Goal: Information Seeking & Learning: Learn about a topic

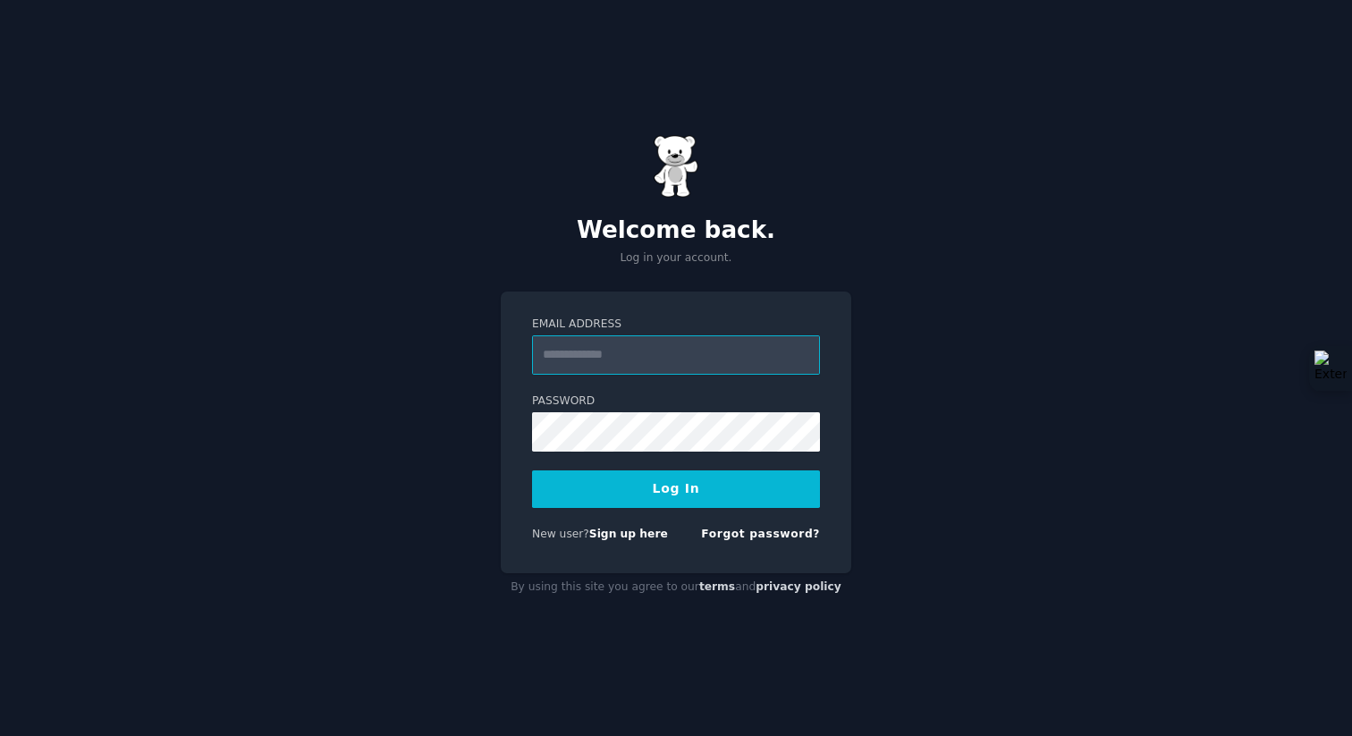
paste input "**********"
type input "**********"
click at [532, 470] on button "Log In" at bounding box center [676, 489] width 288 height 38
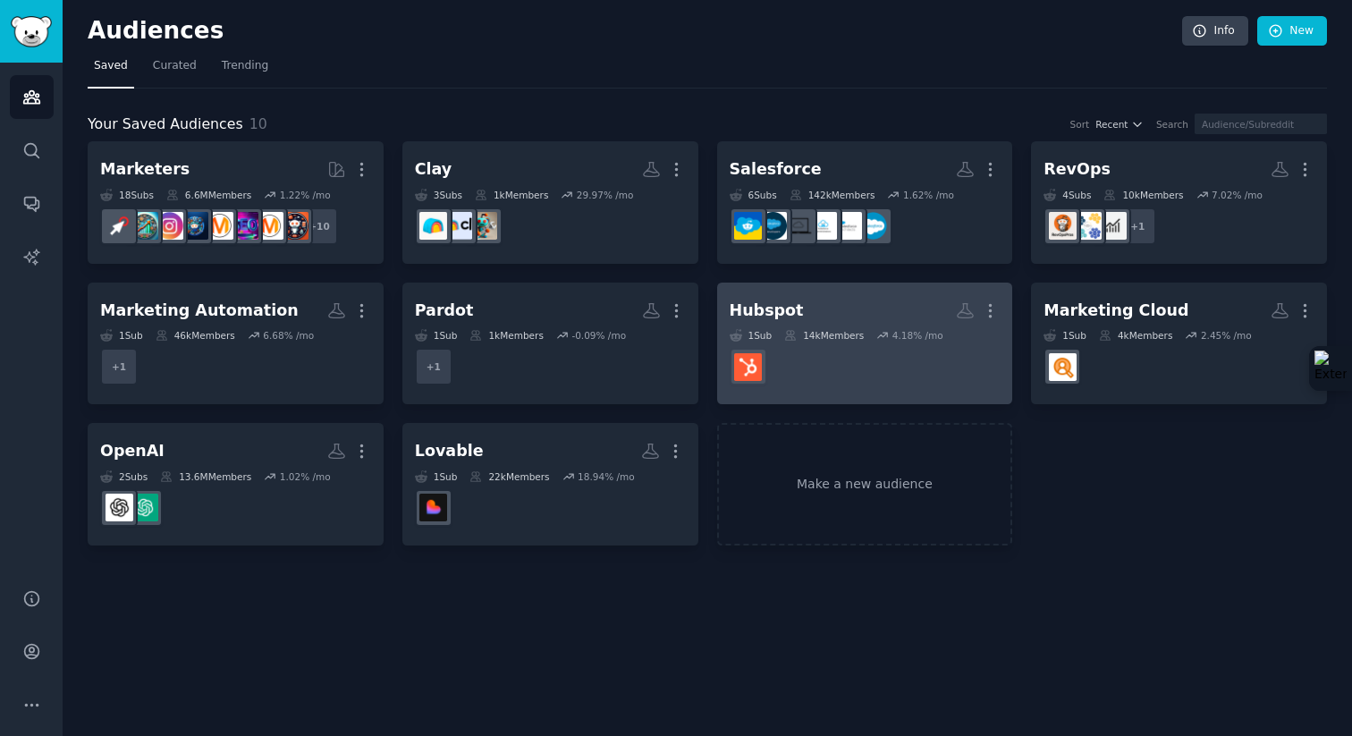
click at [798, 343] on dd at bounding box center [864, 366] width 271 height 50
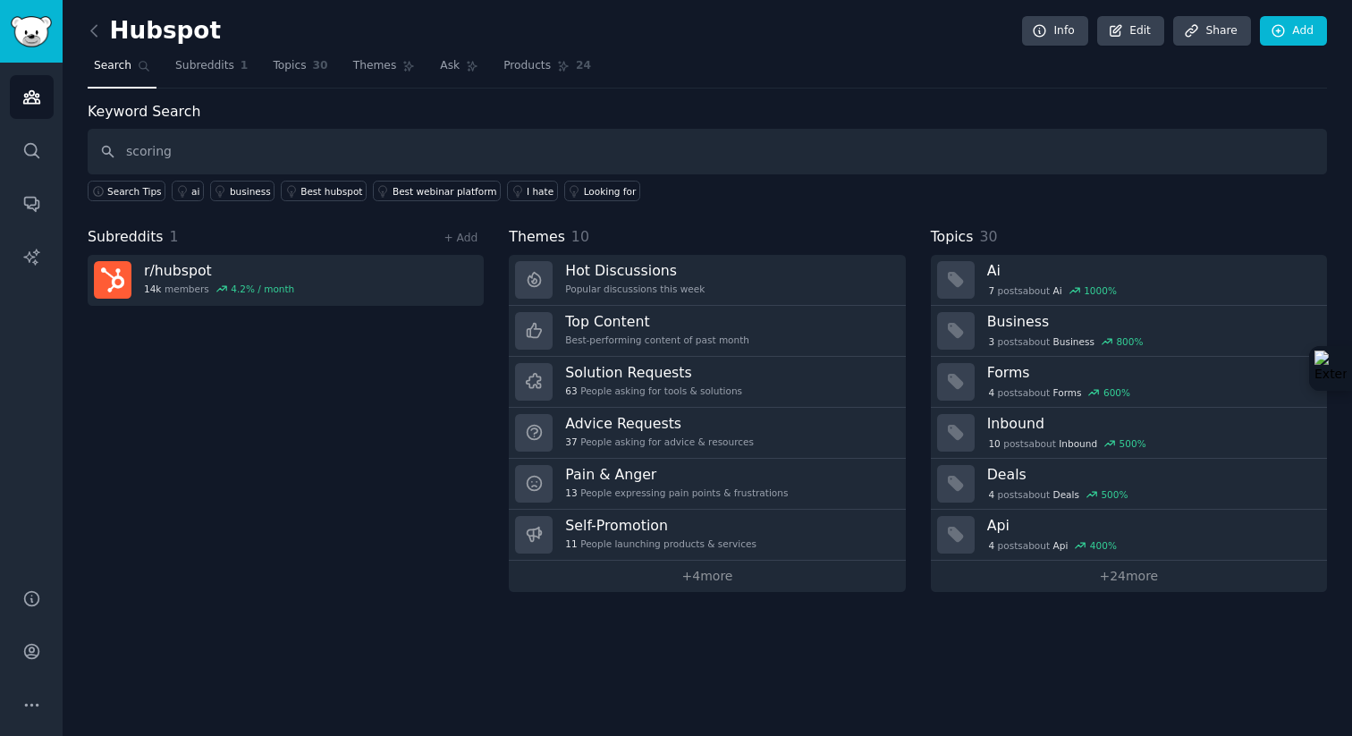
type input "scoring"
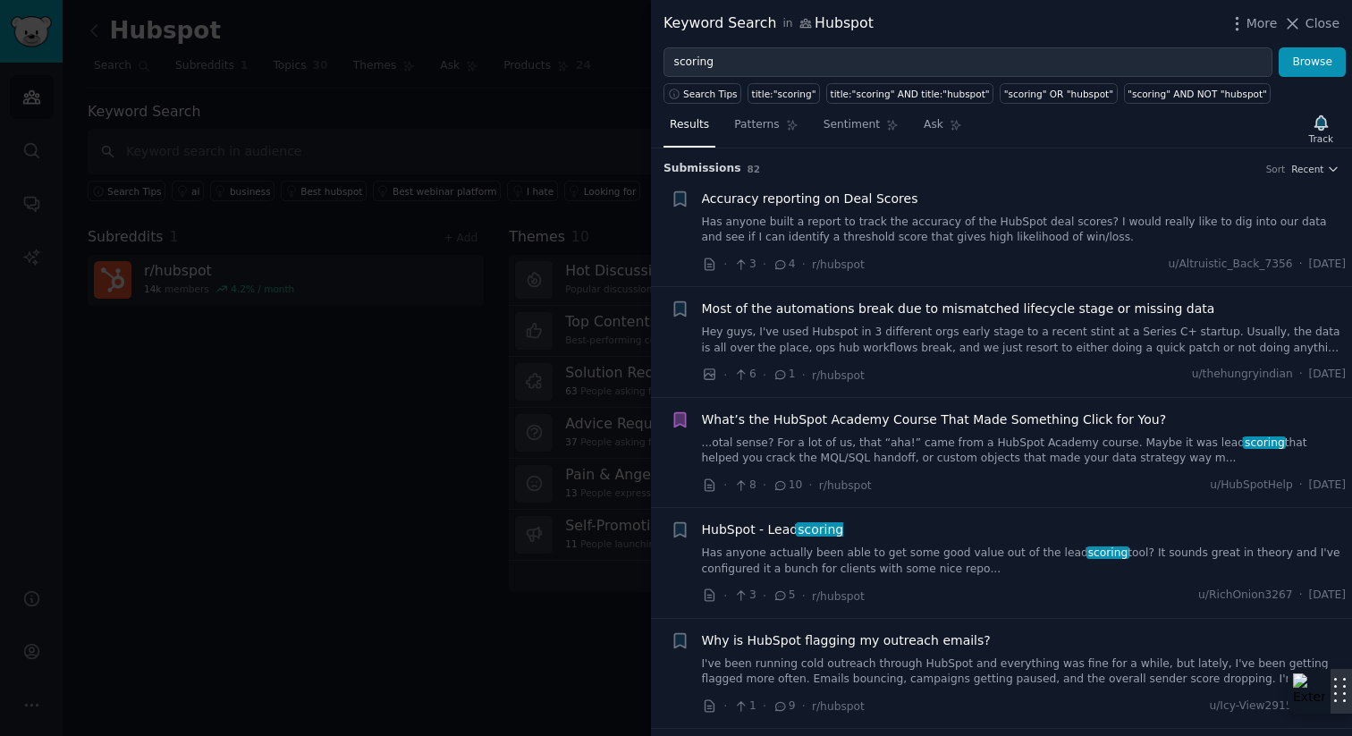
click at [1351, 713] on div at bounding box center [1340, 691] width 21 height 45
click at [890, 236] on link "Has anyone built a report to track the accuracy of the HubSpot deal scores? I w…" at bounding box center [1024, 230] width 644 height 31
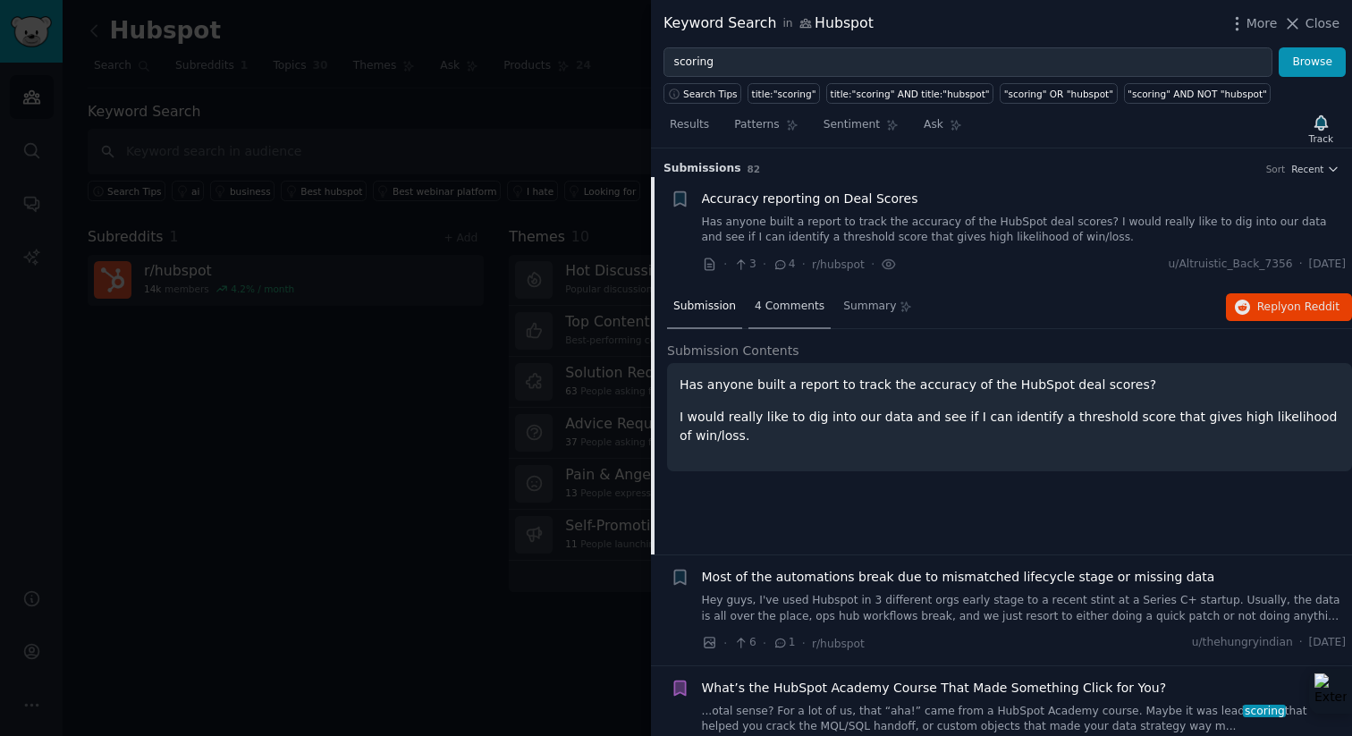
click at [800, 315] on div "4 Comments" at bounding box center [789, 307] width 82 height 43
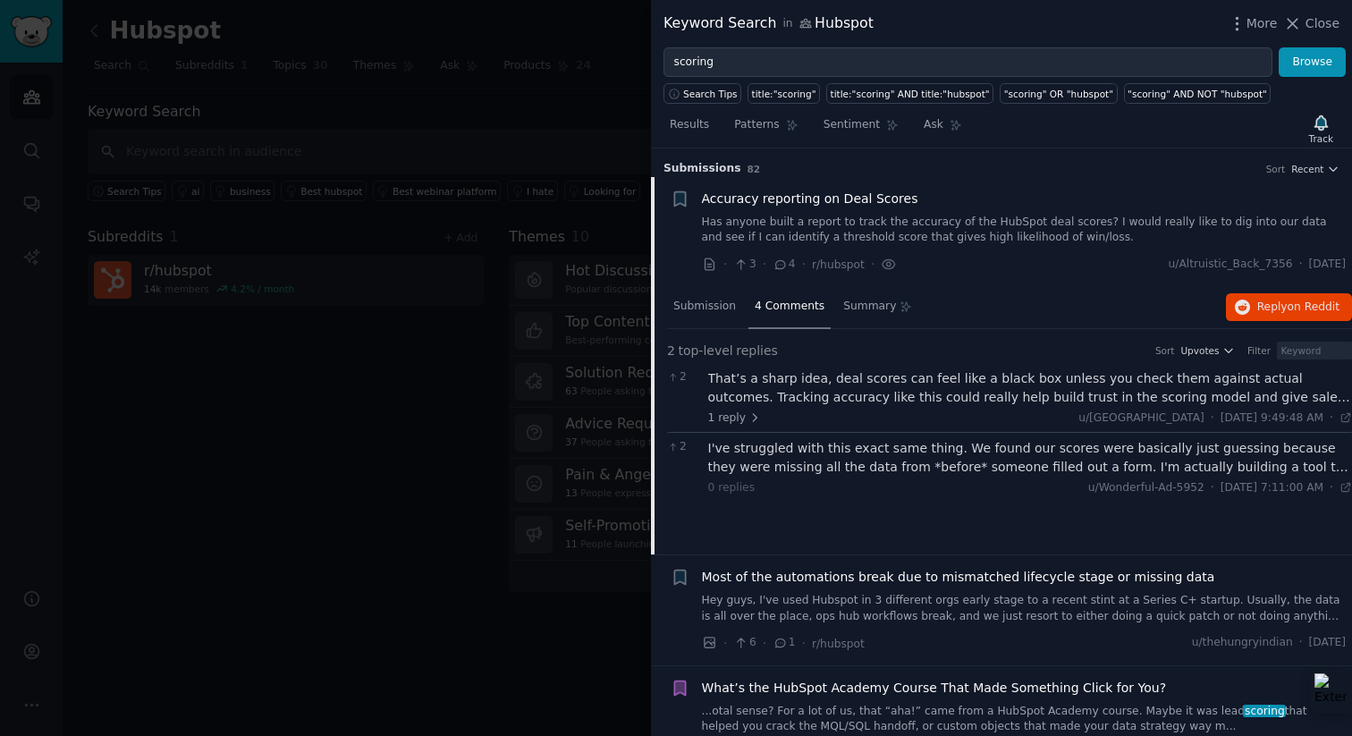
click at [771, 198] on span "Accuracy reporting on Deal Scores" at bounding box center [810, 198] width 216 height 19
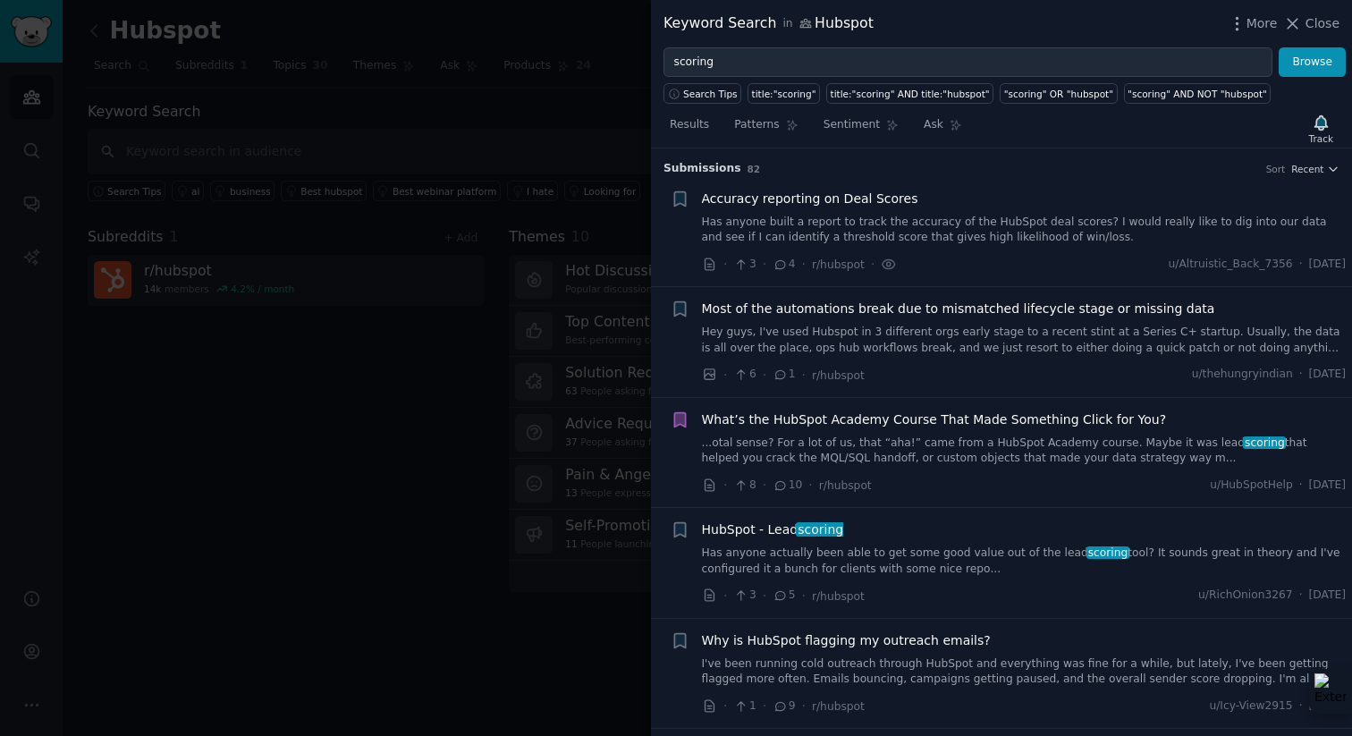
click at [924, 343] on link "Hey guys, I've used Hubspot in 3 different orgs early stage to a recent stint a…" at bounding box center [1024, 339] width 644 height 31
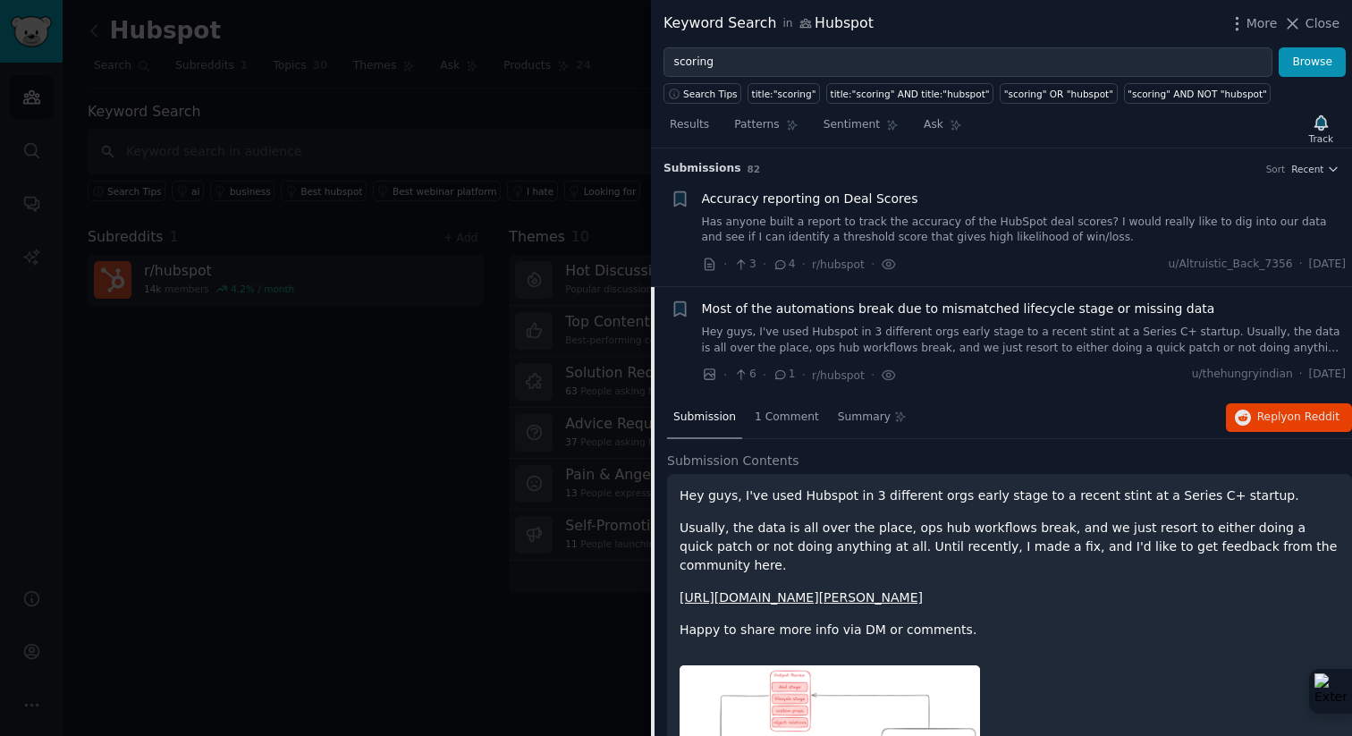
click at [881, 230] on link "Has anyone built a report to track the accuracy of the HubSpot deal scores? I w…" at bounding box center [1024, 230] width 644 height 31
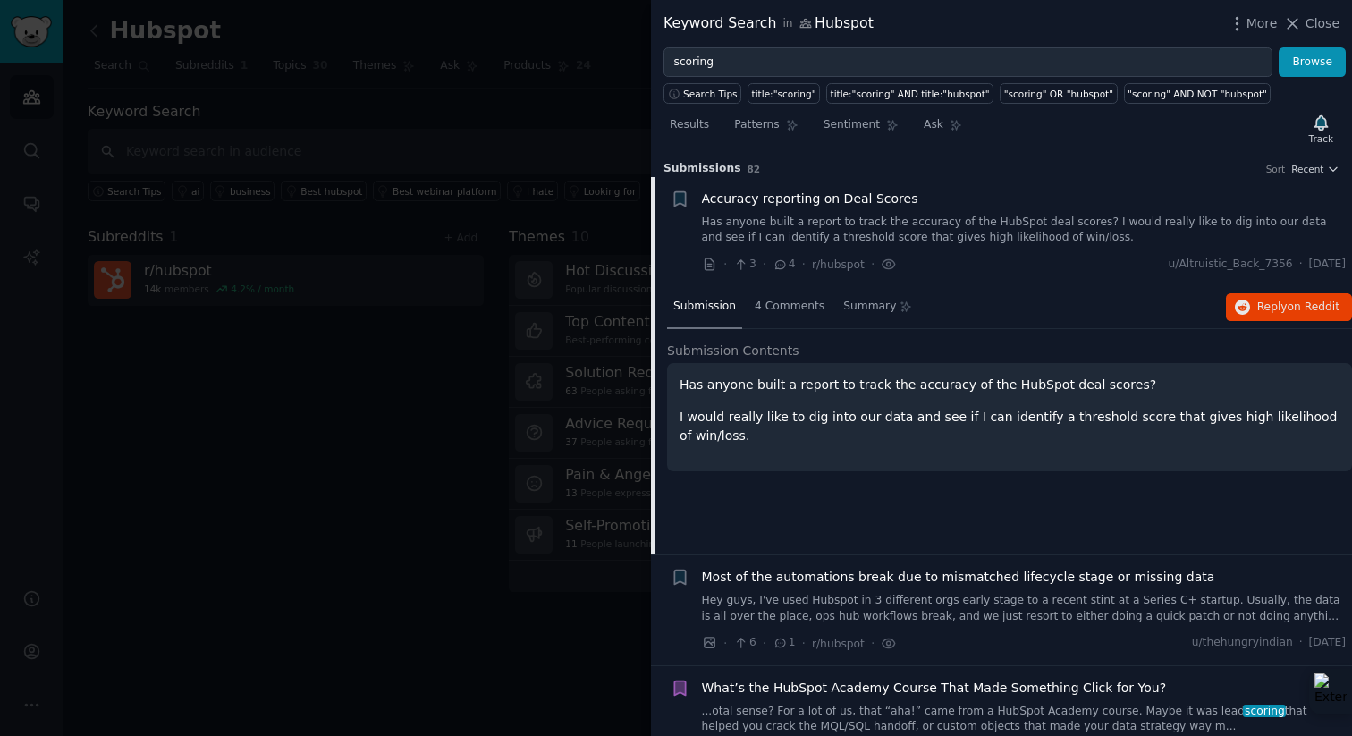
scroll to position [28, 0]
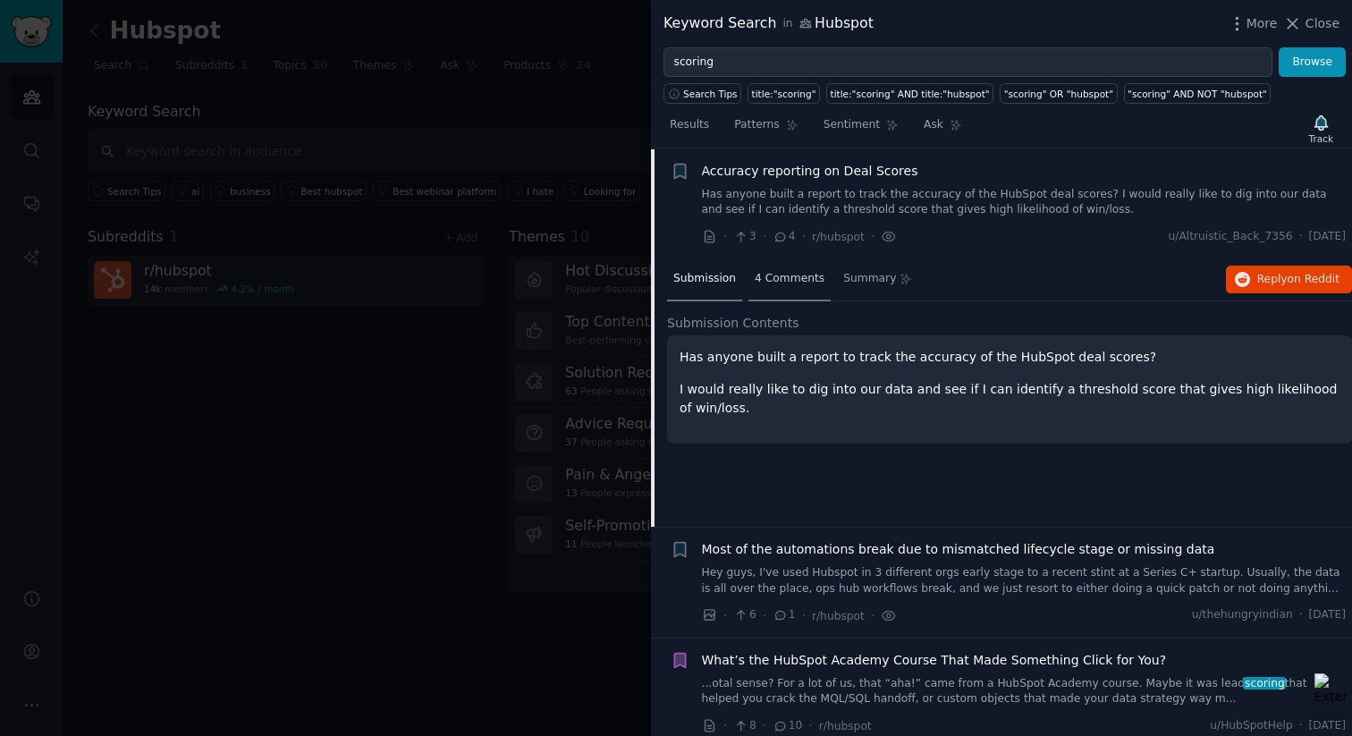
click at [789, 286] on div "4 Comments" at bounding box center [789, 279] width 82 height 43
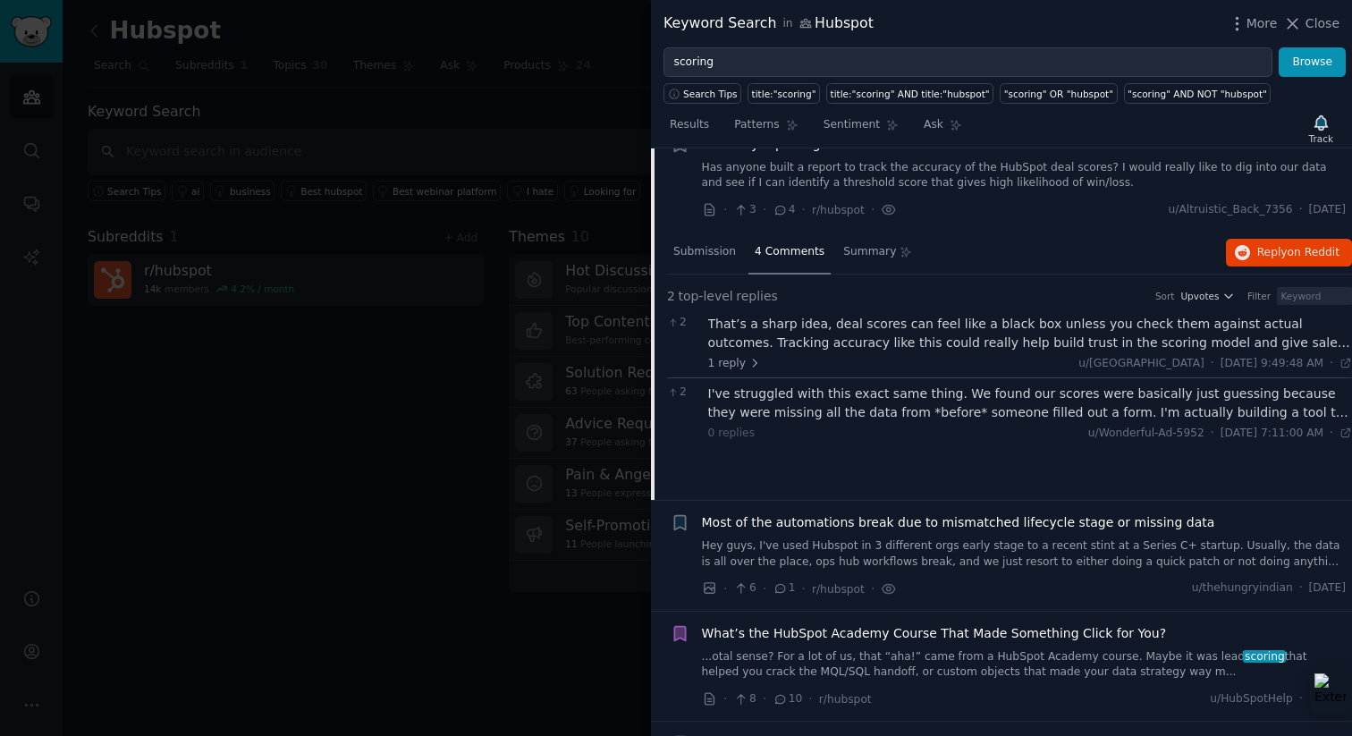
scroll to position [76, 0]
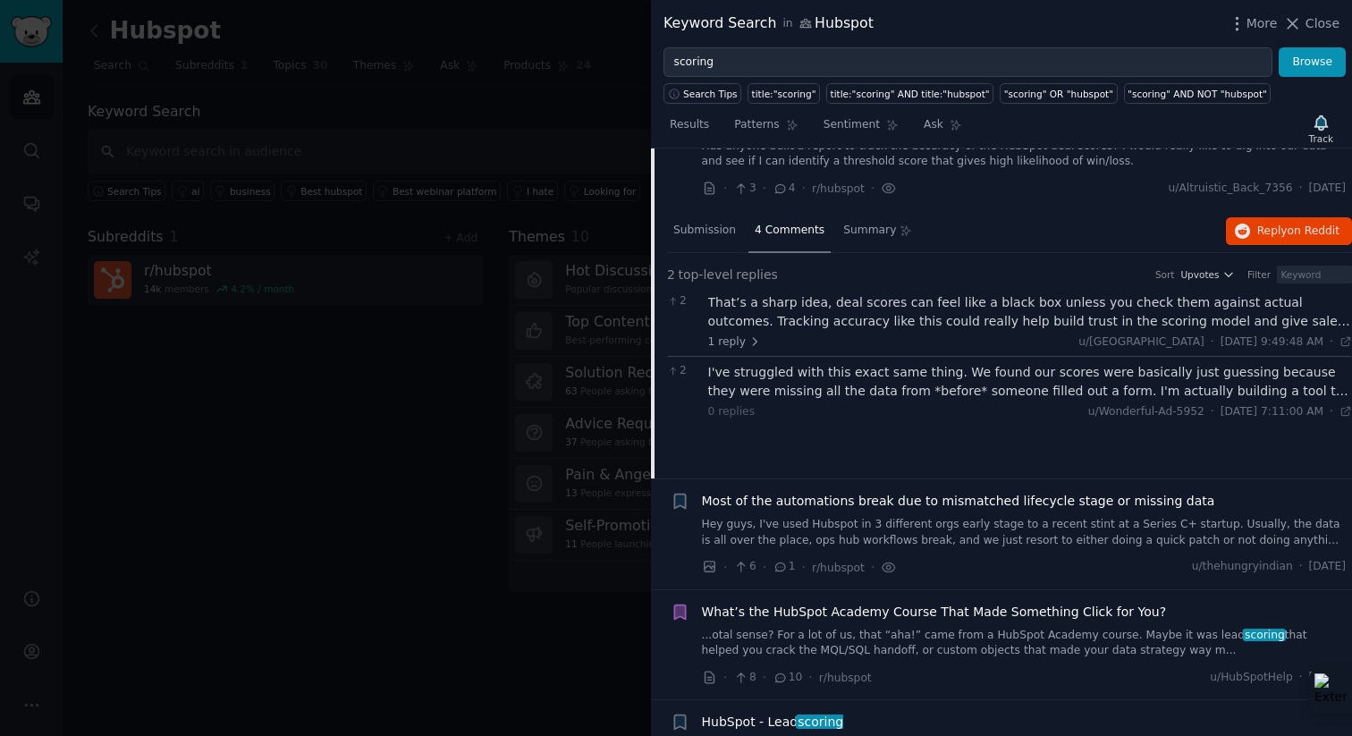
click at [959, 389] on div "I've struggled with this exact same thing. We found our scores were basically j…" at bounding box center [1030, 382] width 644 height 38
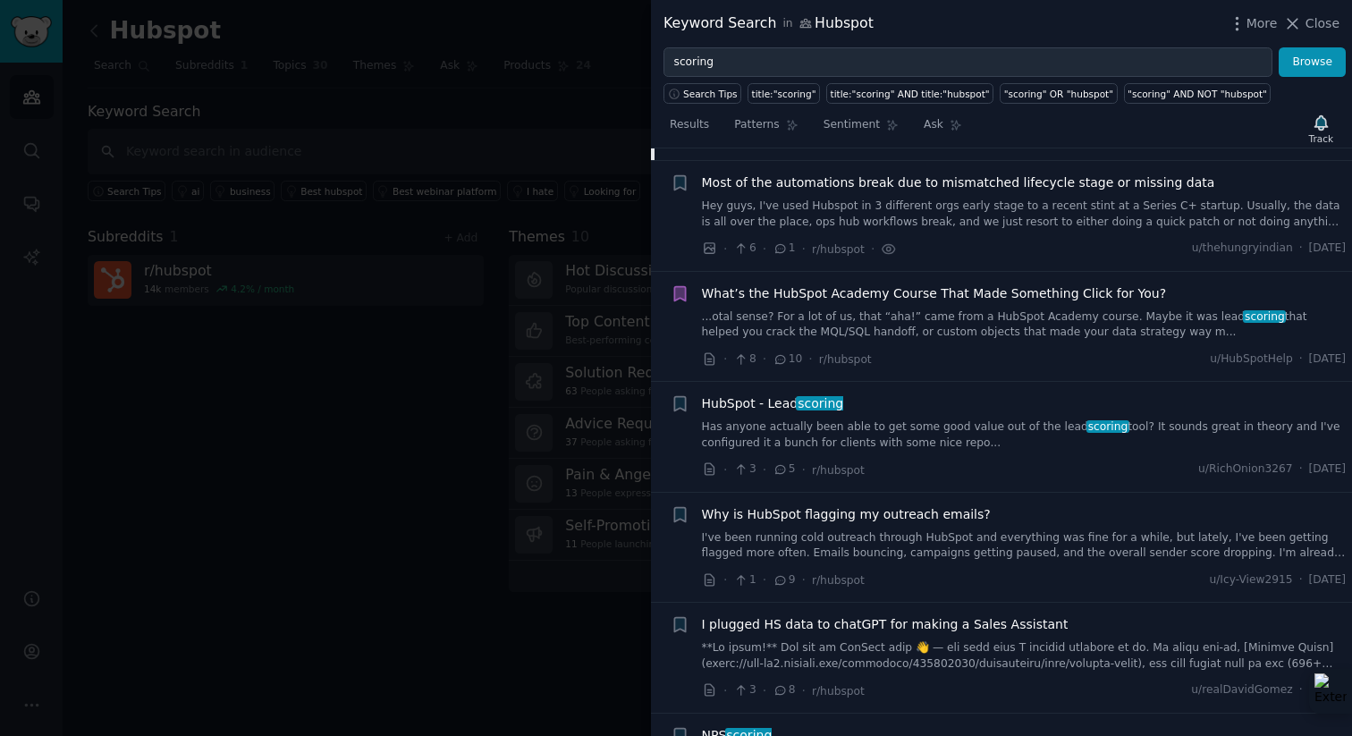
scroll to position [399, 0]
click at [970, 429] on link "Has anyone actually been able to get some good value out of the lead scoring to…" at bounding box center [1024, 433] width 644 height 31
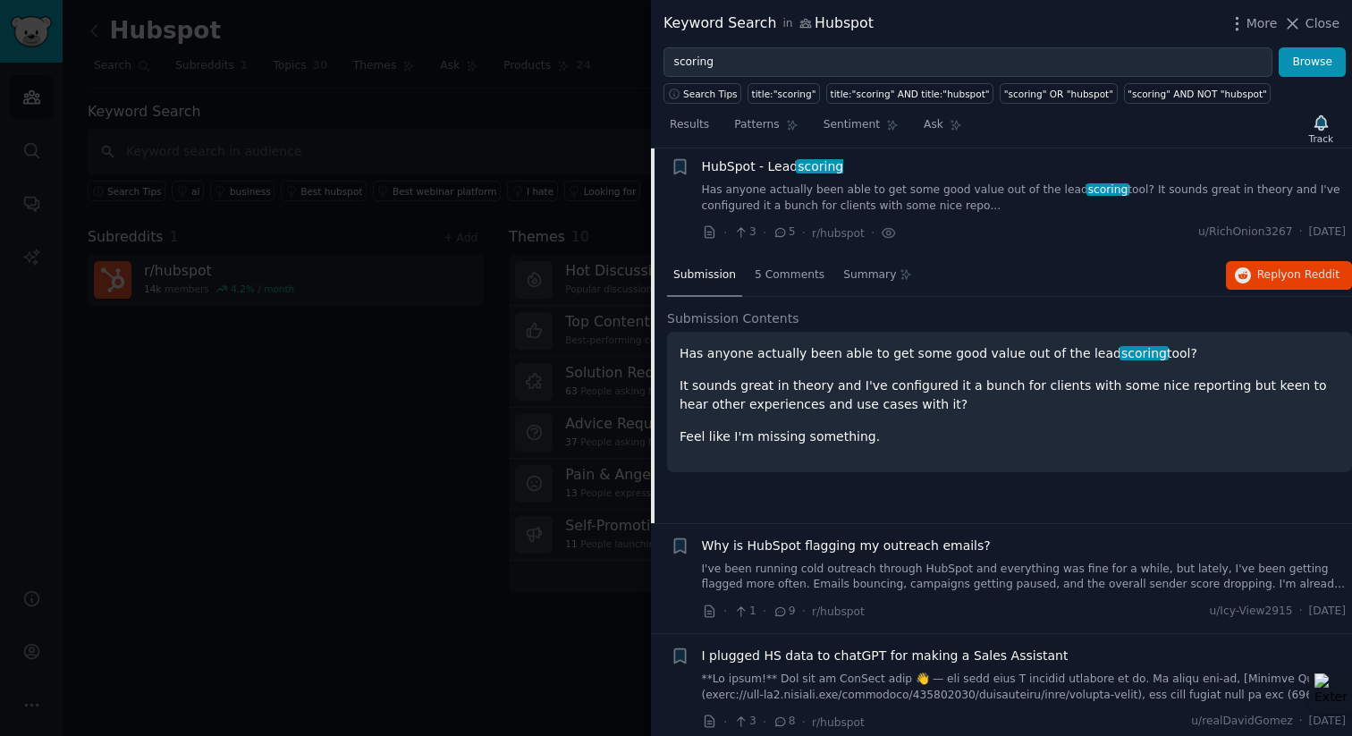
scroll to position [359, 0]
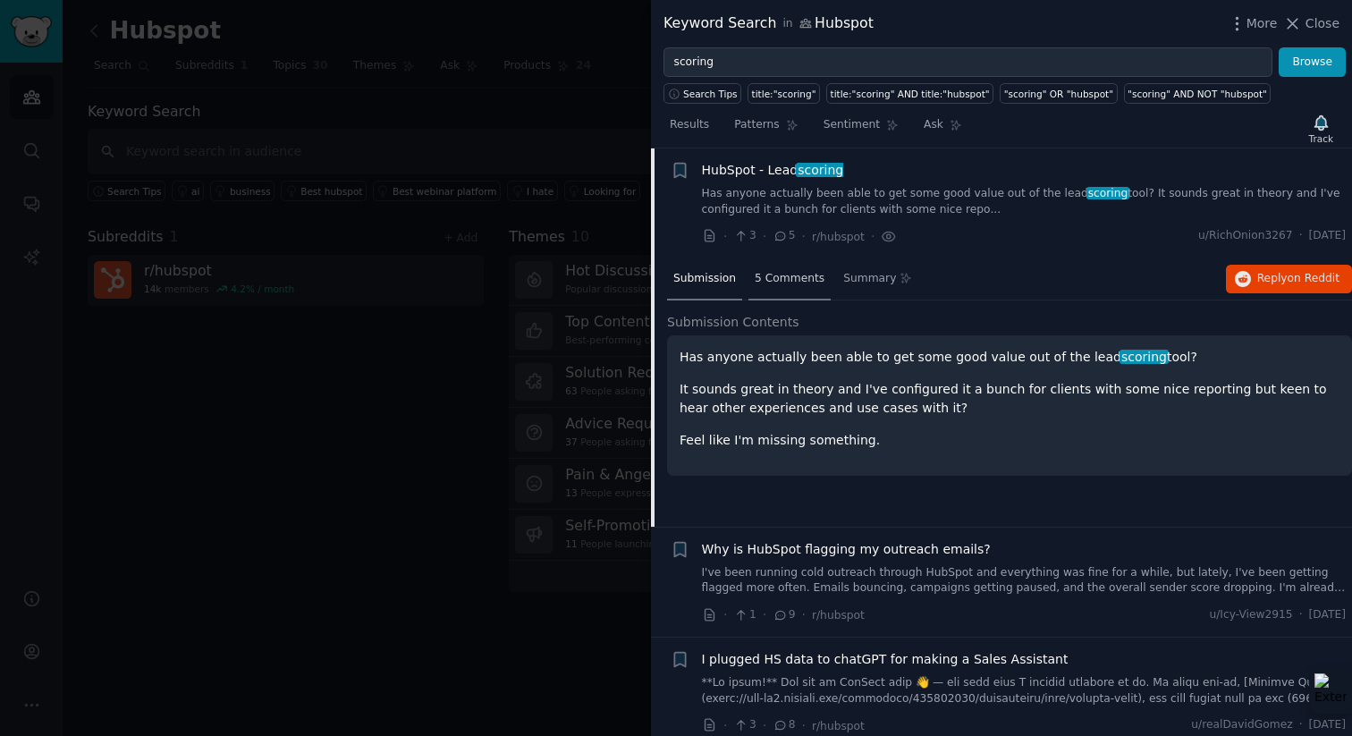
click at [793, 278] on span "5 Comments" at bounding box center [789, 279] width 70 height 16
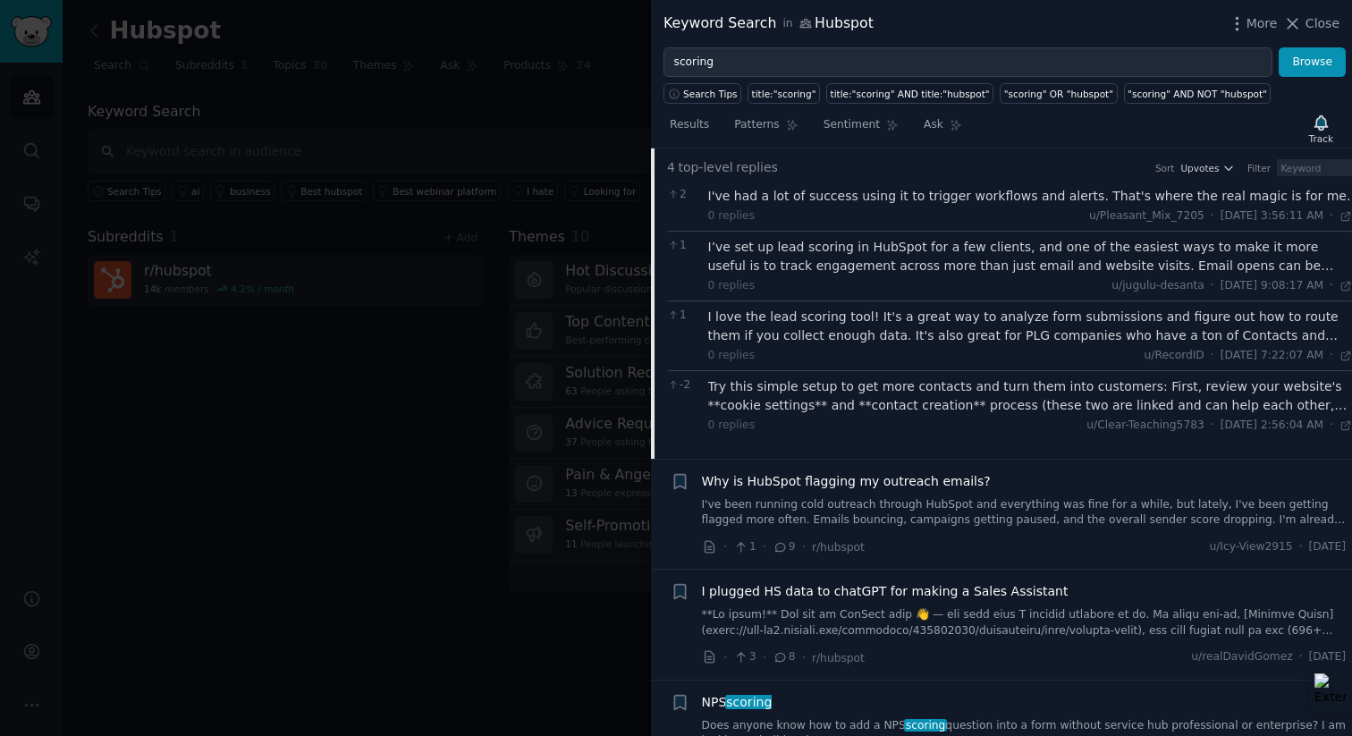
scroll to position [493, 0]
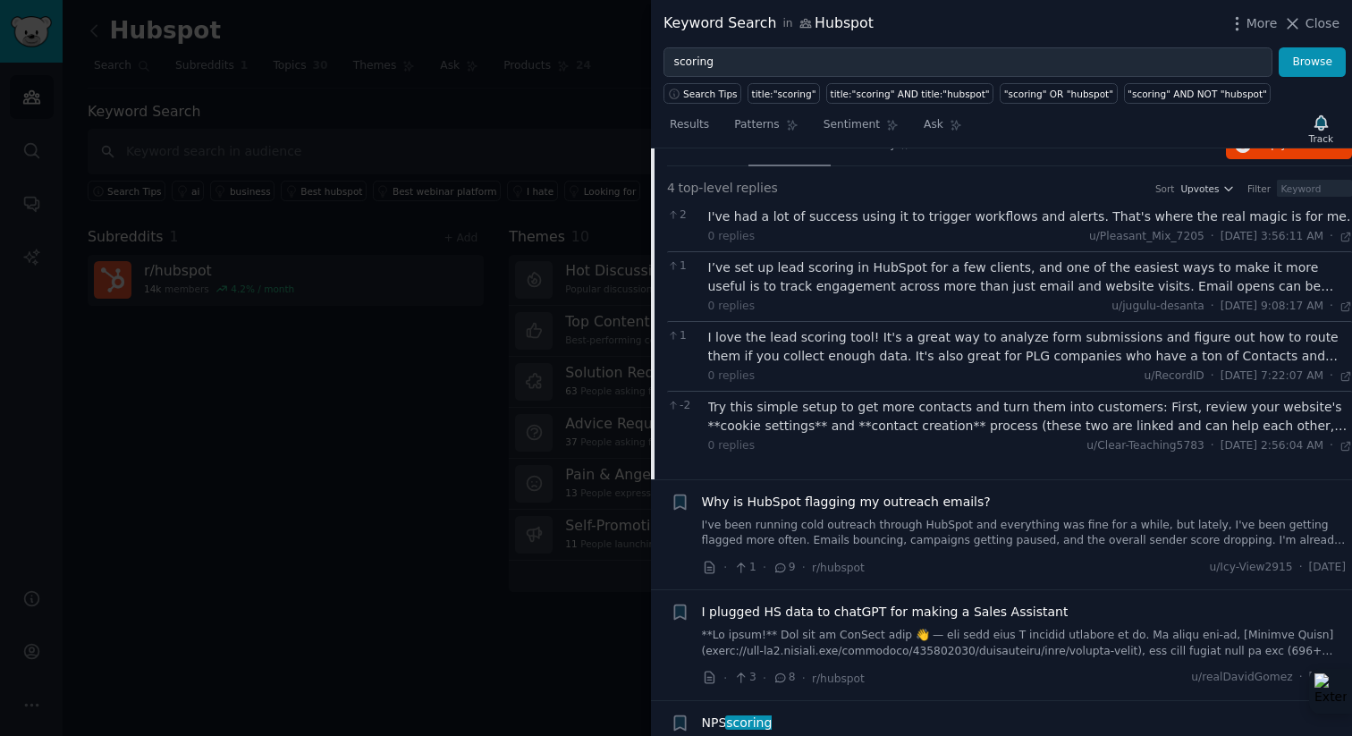
click at [998, 425] on div "Try this simple setup to get more contacts and turn them into customers: First,…" at bounding box center [1030, 417] width 644 height 38
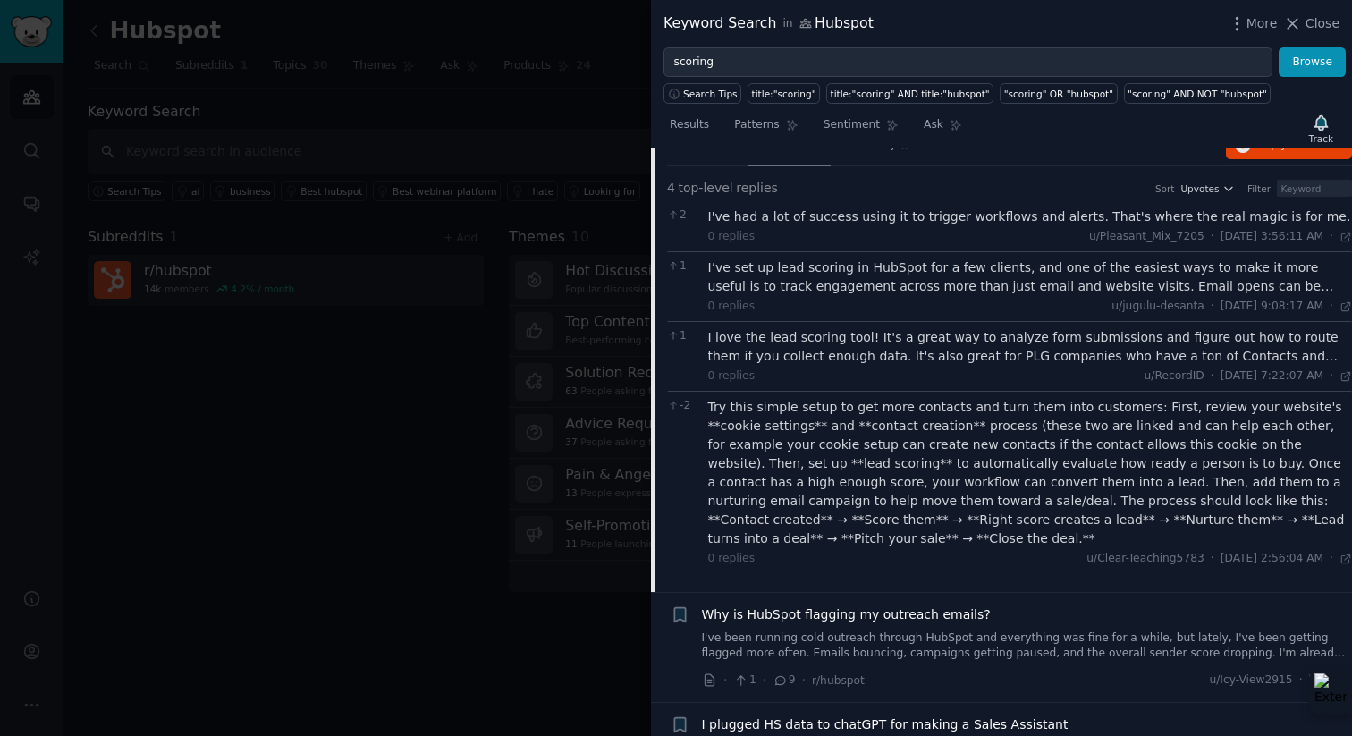
click at [967, 360] on div "I love the lead scoring tool! It's a great way to analyze form submissions and …" at bounding box center [1030, 347] width 644 height 38
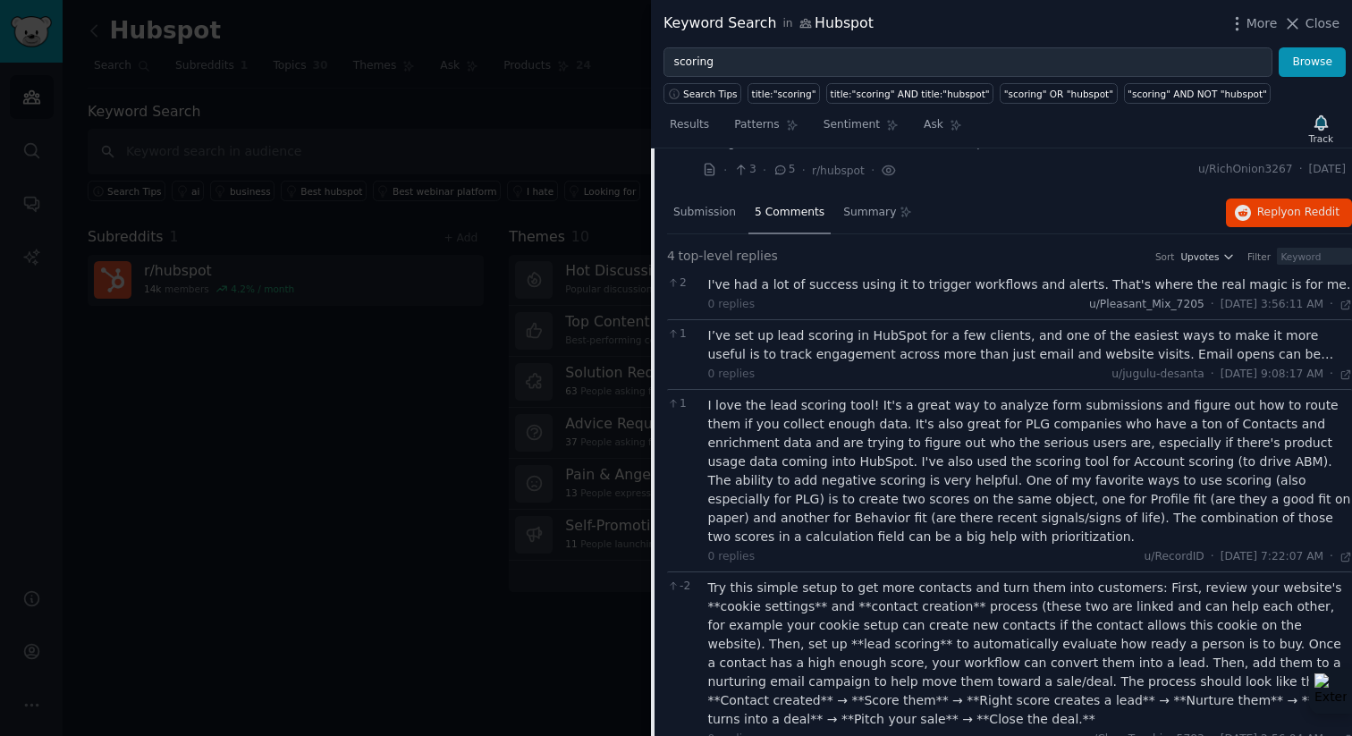
scroll to position [442, 0]
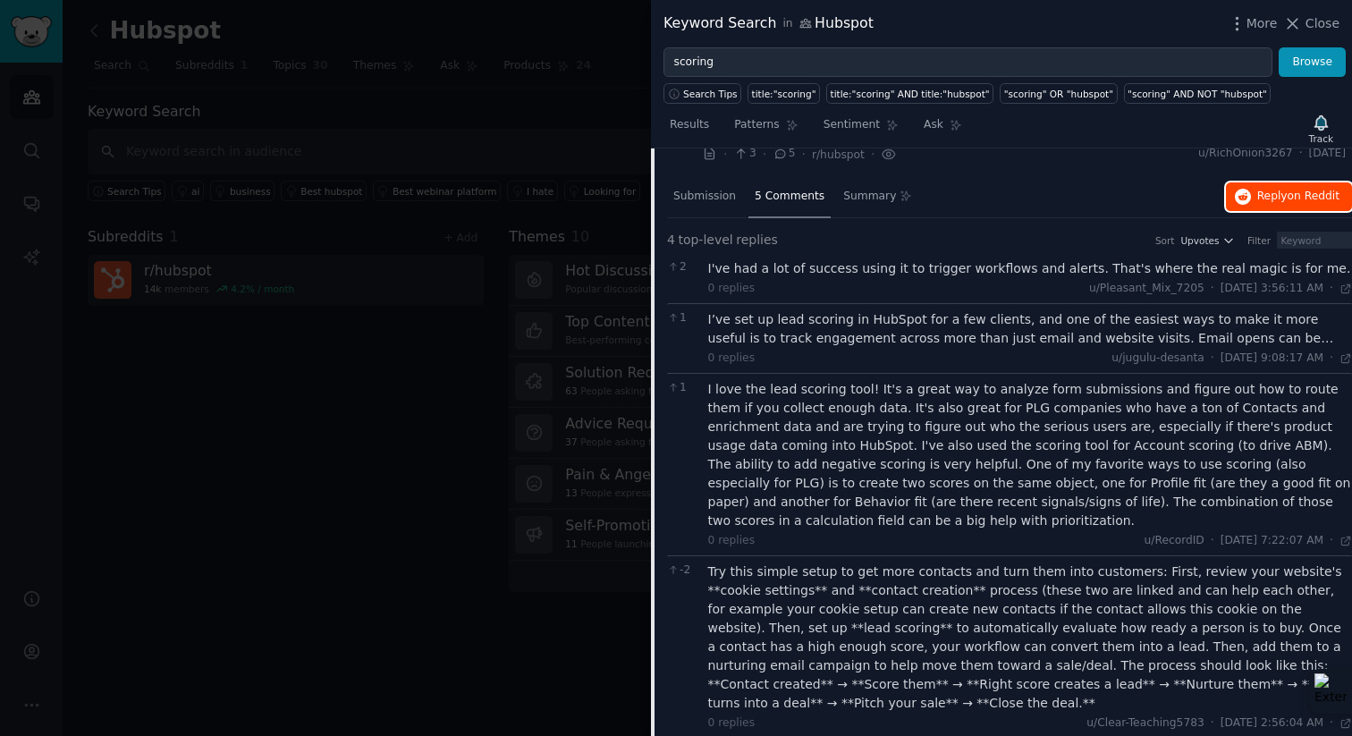
click at [1284, 206] on button "Reply on Reddit" at bounding box center [1288, 196] width 126 height 29
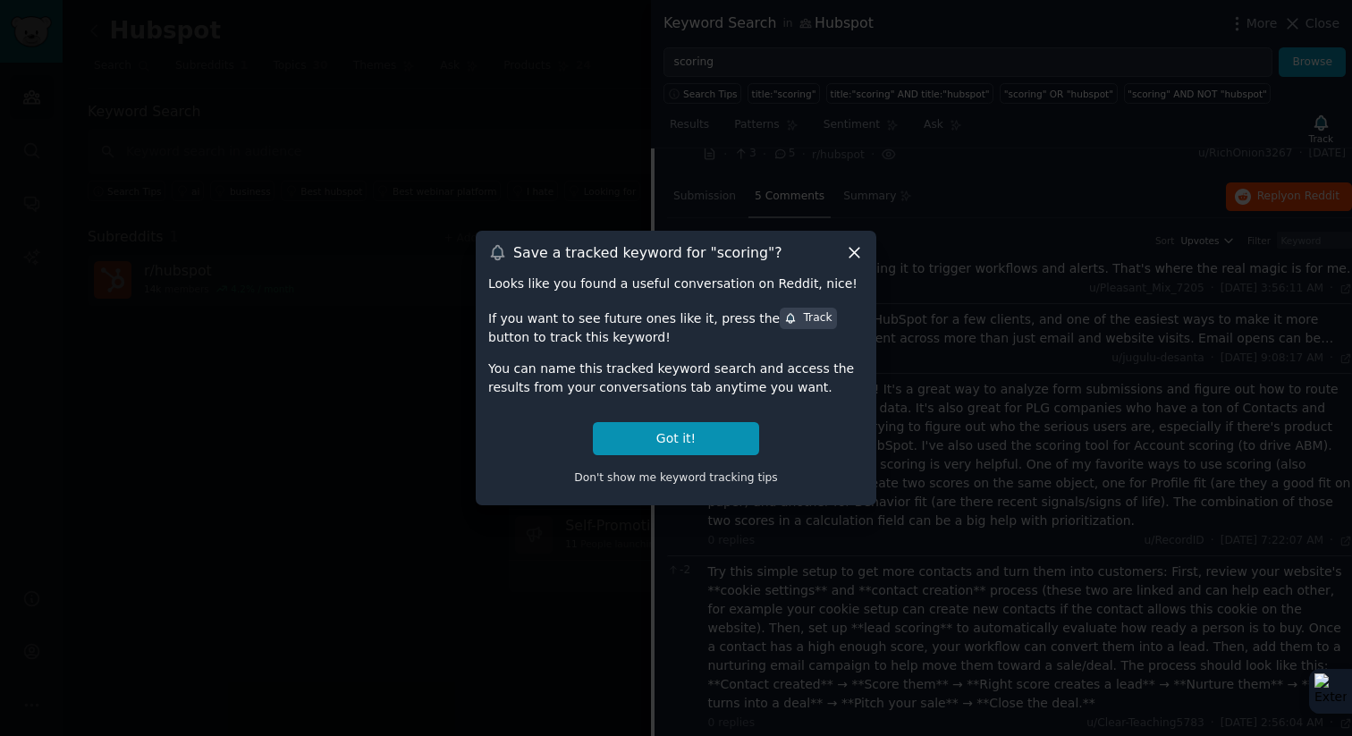
click at [851, 252] on icon at bounding box center [854, 252] width 19 height 19
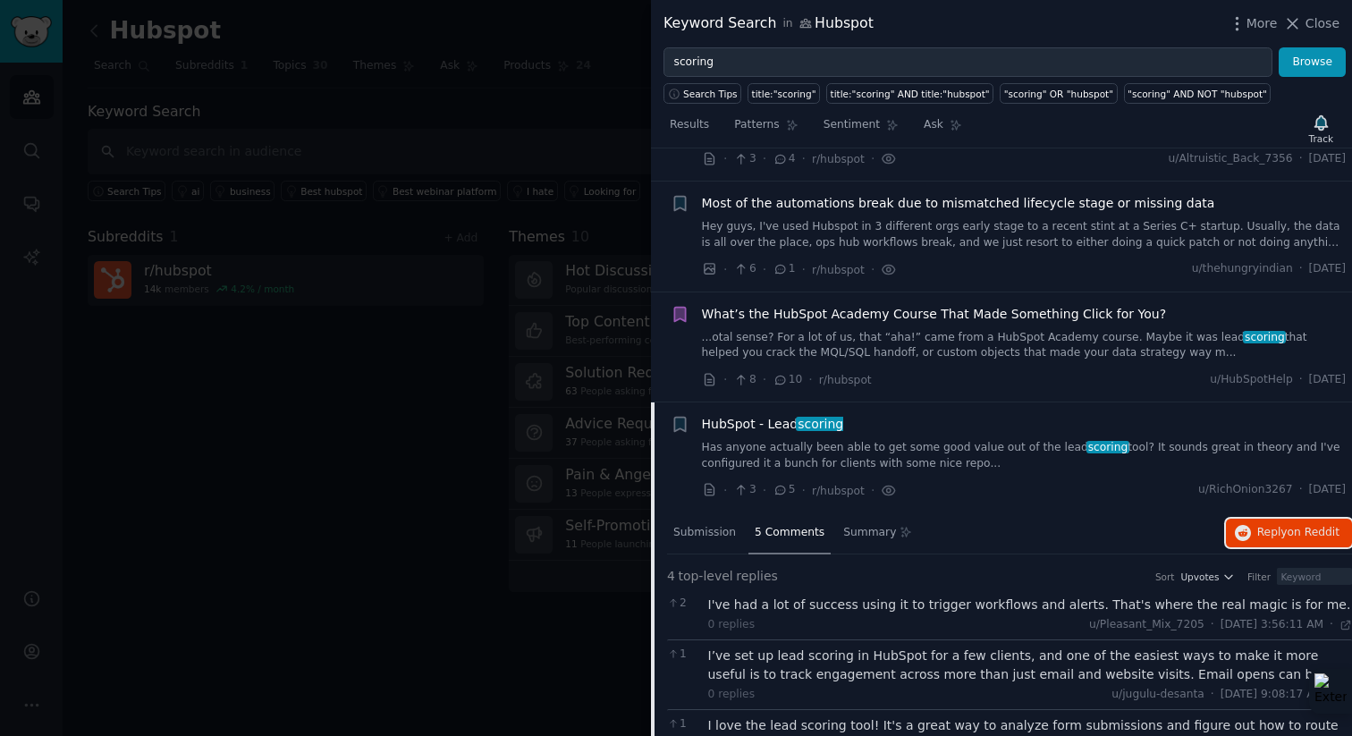
scroll to position [0, 0]
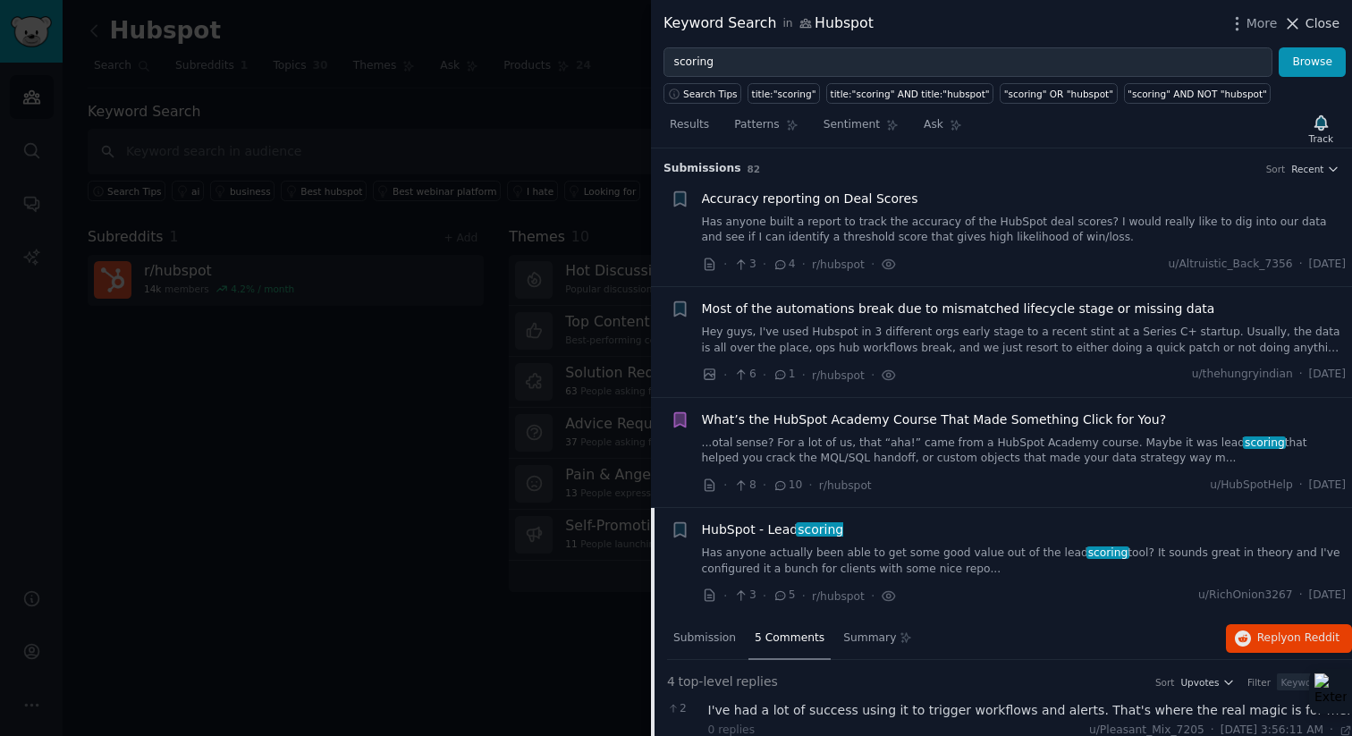
click at [1313, 22] on span "Close" at bounding box center [1322, 23] width 34 height 19
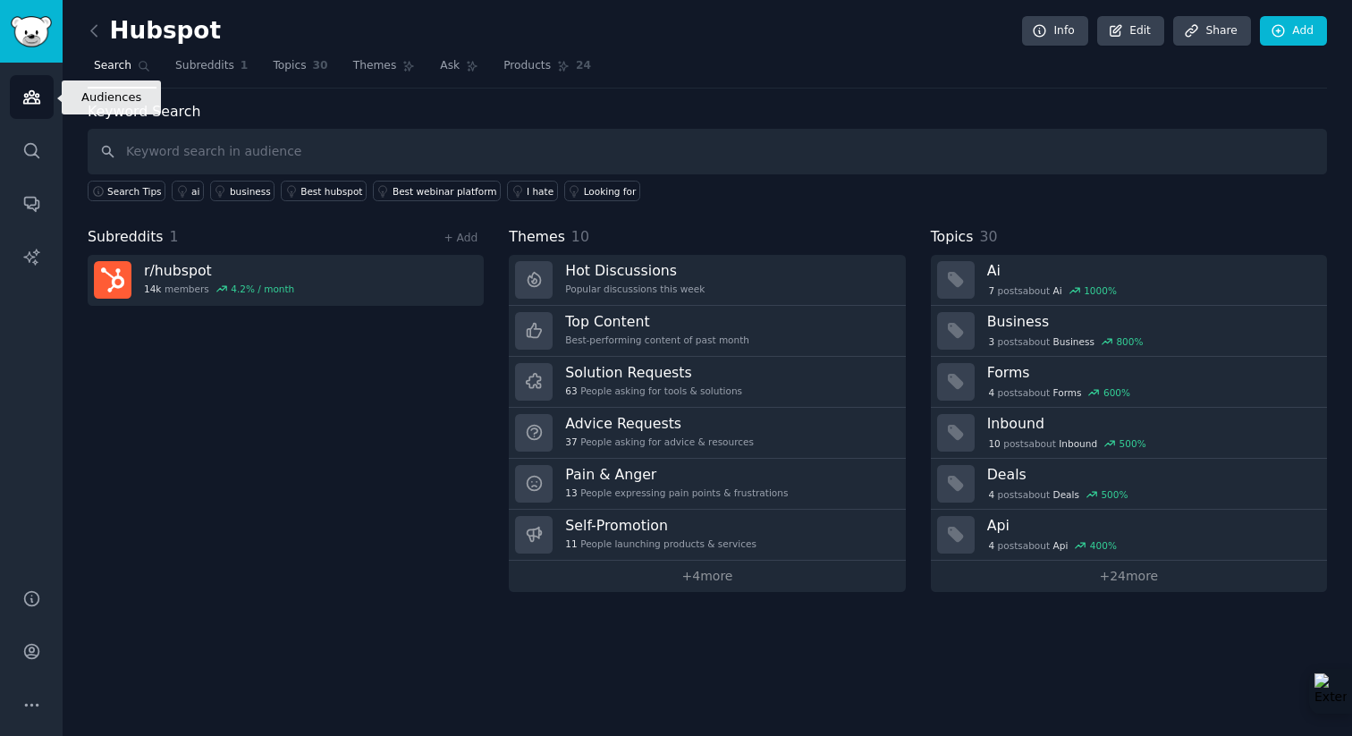
click at [23, 93] on icon "Sidebar" at bounding box center [31, 97] width 19 height 19
